Goal: Task Accomplishment & Management: Manage account settings

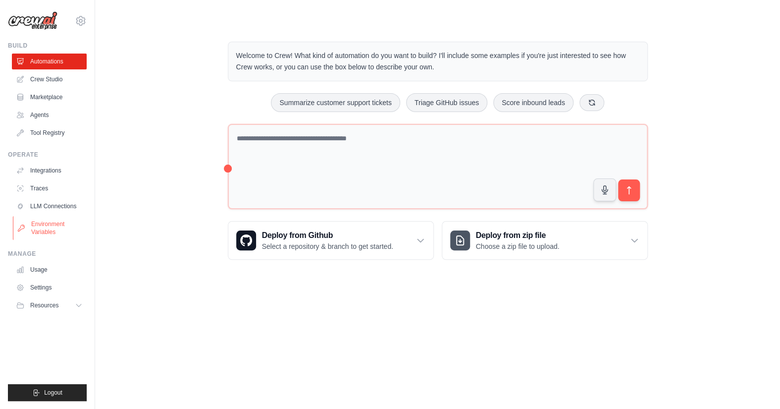
click at [40, 219] on link "Environment Variables" at bounding box center [50, 228] width 75 height 24
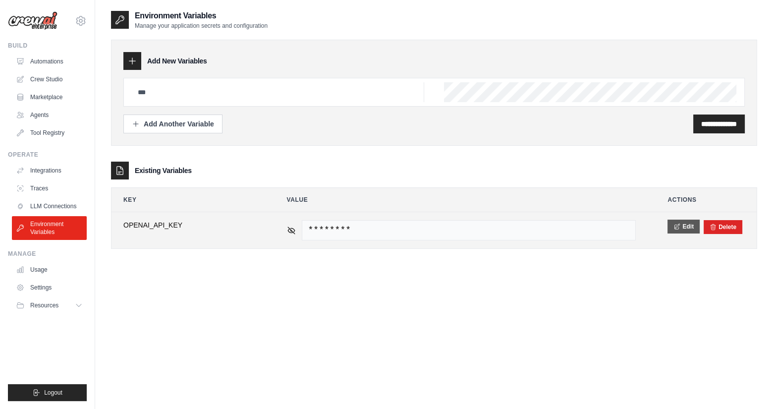
click at [687, 222] on button "Edit" at bounding box center [683, 226] width 32 height 14
click at [288, 231] on icon at bounding box center [291, 229] width 9 height 9
click at [288, 228] on icon at bounding box center [291, 229] width 7 height 4
click at [689, 226] on button "Edit" at bounding box center [683, 226] width 32 height 14
click at [679, 226] on button "Save" at bounding box center [680, 226] width 26 height 14
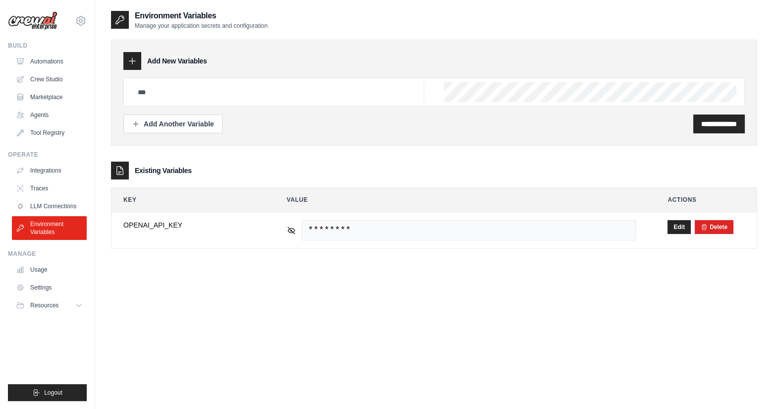
click at [319, 153] on div "**********" at bounding box center [434, 139] width 646 height 219
click at [52, 210] on link "LLM Connections" at bounding box center [50, 206] width 75 height 16
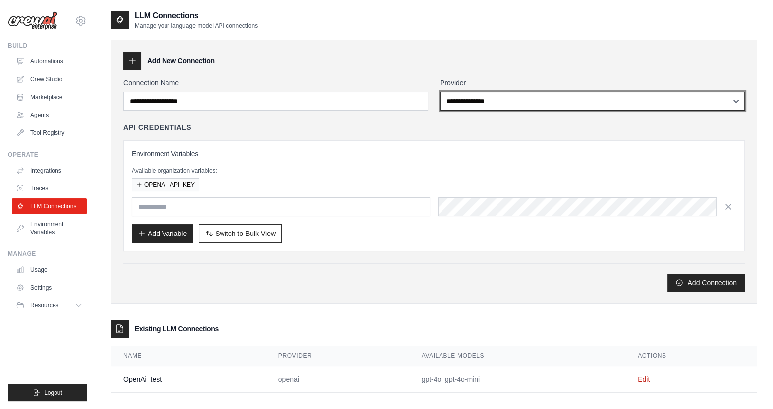
click at [522, 101] on select "**********" at bounding box center [592, 101] width 305 height 19
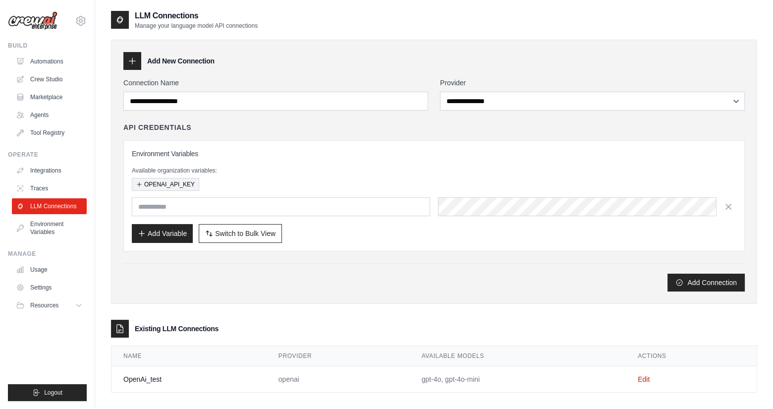
click at [158, 183] on button "OPENAI_API_KEY" at bounding box center [165, 184] width 67 height 13
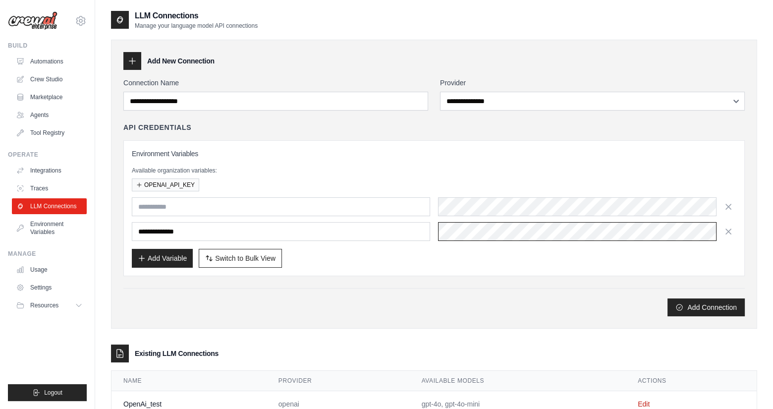
scroll to position [0, 16]
click at [729, 209] on icon "button" at bounding box center [728, 206] width 10 height 10
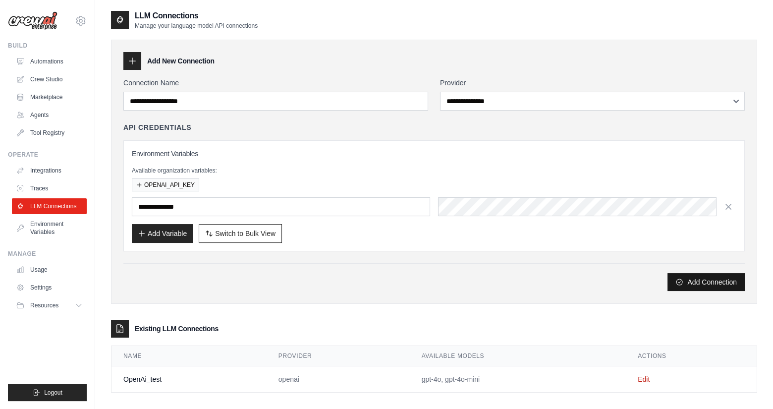
click at [706, 280] on button "Add Connection" at bounding box center [705, 282] width 77 height 18
click at [180, 231] on button "Add Variable" at bounding box center [162, 232] width 61 height 19
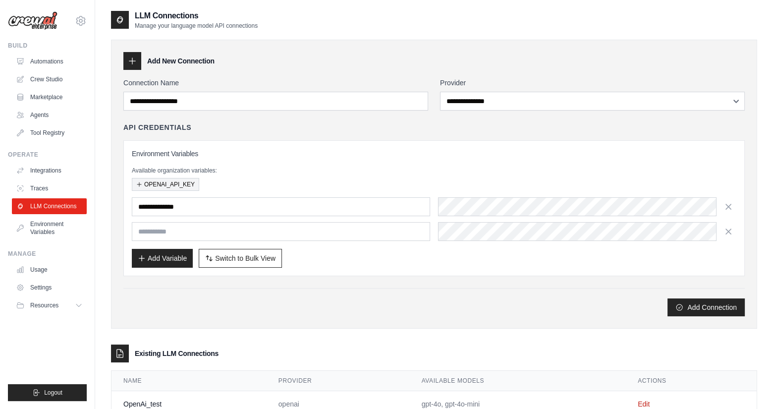
click at [179, 183] on button "OPENAI_API_KEY" at bounding box center [165, 184] width 67 height 13
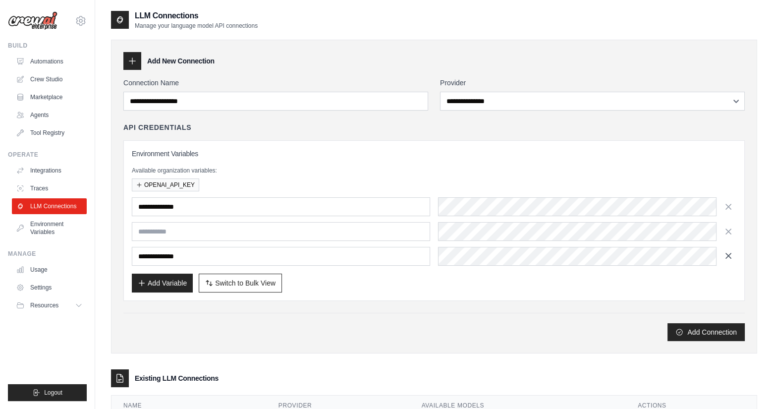
click at [727, 255] on icon "button" at bounding box center [728, 256] width 10 height 10
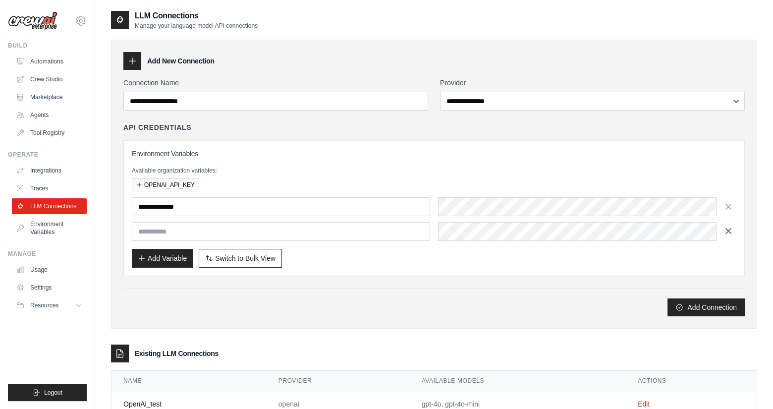
click at [728, 233] on icon "button" at bounding box center [728, 231] width 10 height 10
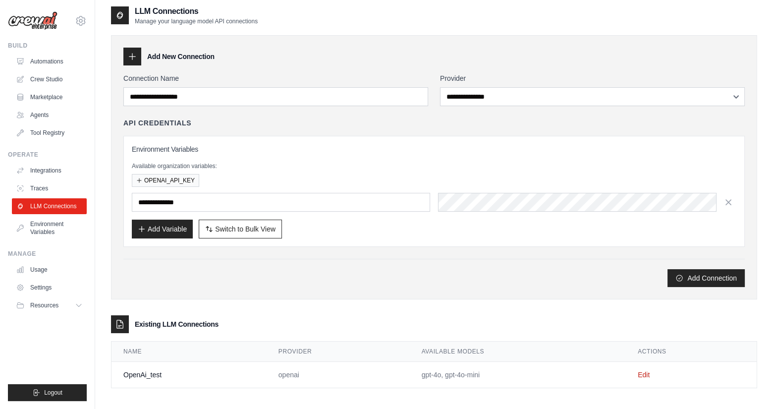
scroll to position [20, 0]
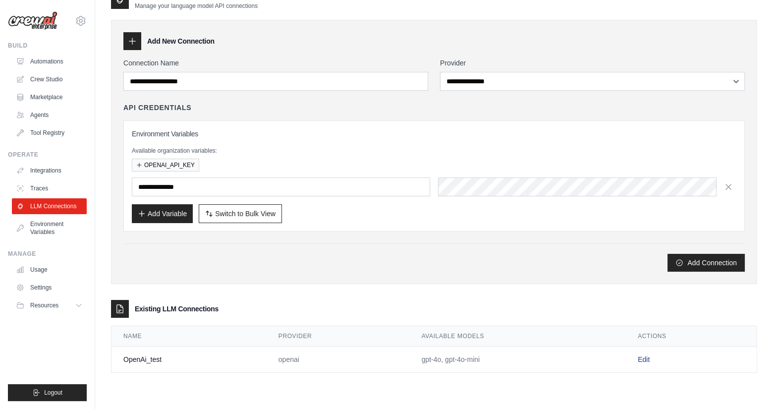
click at [646, 359] on link "Edit" at bounding box center [644, 359] width 12 height 8
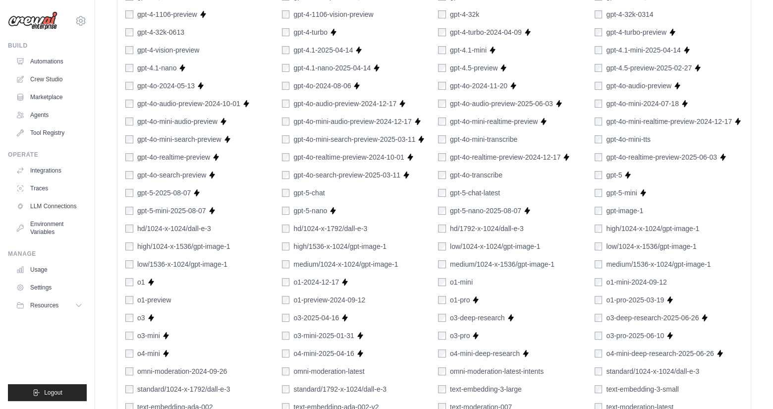
scroll to position [581, 0]
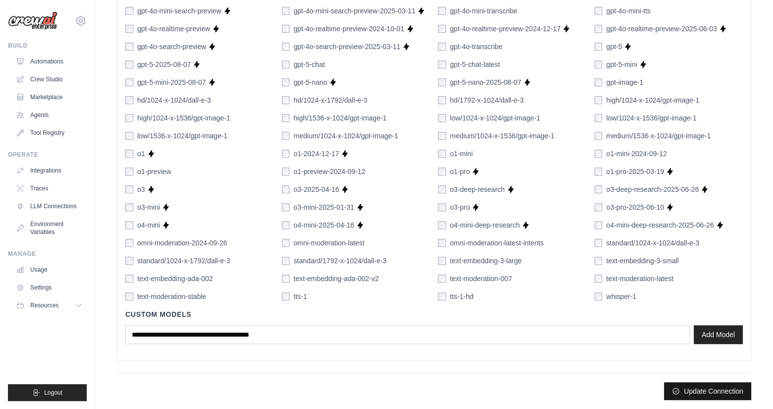
click at [687, 388] on button "Update Connection" at bounding box center [707, 391] width 87 height 18
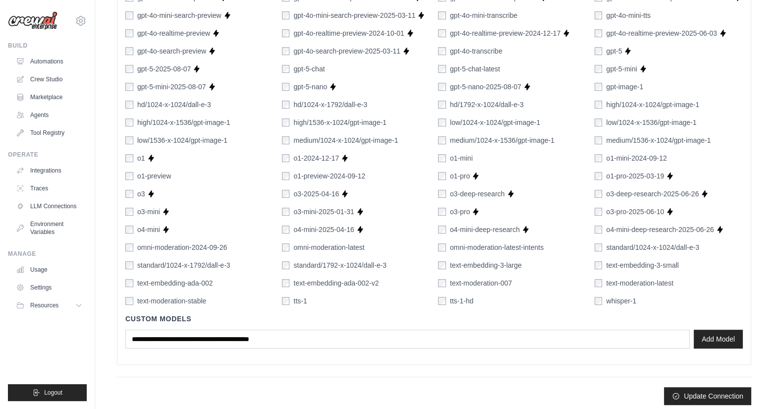
scroll to position [606, 0]
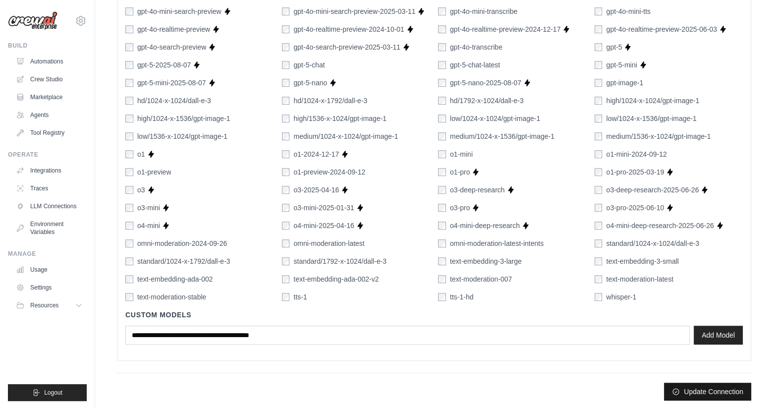
click at [689, 391] on button "Update Connection" at bounding box center [707, 391] width 87 height 18
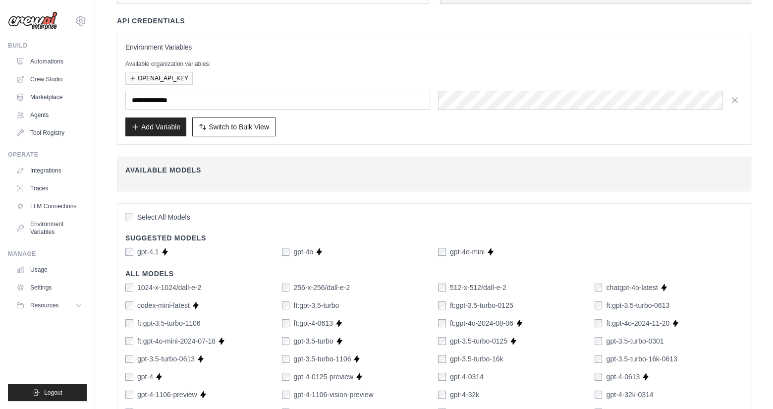
scroll to position [99, 0]
drag, startPoint x: 311, startPoint y: 251, endPoint x: 293, endPoint y: 253, distance: 18.5
click at [293, 253] on label "gpt-4o" at bounding box center [303, 251] width 20 height 10
drag, startPoint x: 314, startPoint y: 251, endPoint x: 292, endPoint y: 255, distance: 22.6
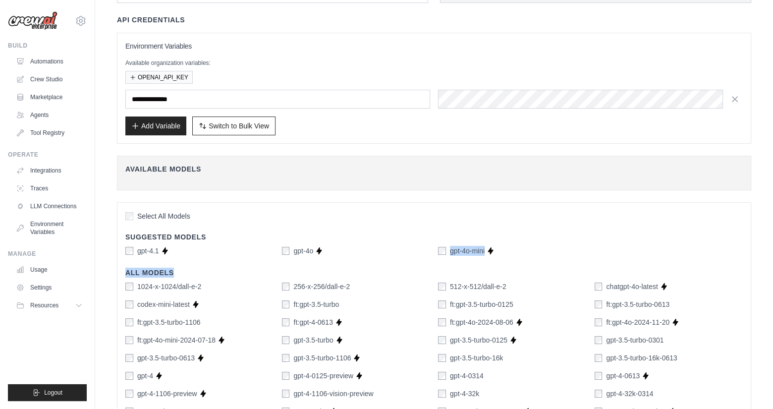
copy div "gpt-4o-mini Supports Crew Studio All Models"
